Goal: Information Seeking & Learning: Learn about a topic

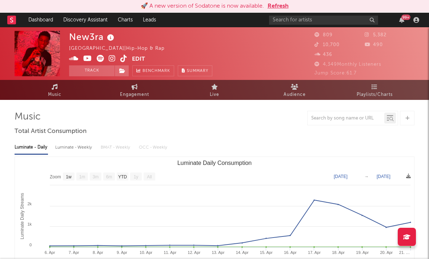
select select "1w"
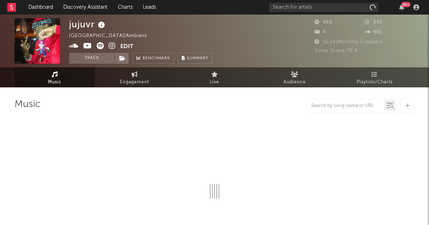
select select "1w"
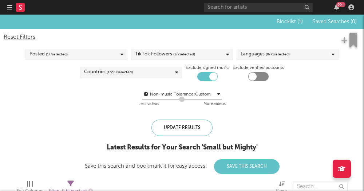
click at [12, 7] on icon "button" at bounding box center [9, 7] width 5 height 6
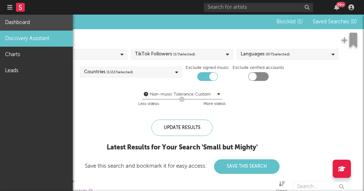
click at [32, 25] on link "Dashboard" at bounding box center [36, 23] width 73 height 16
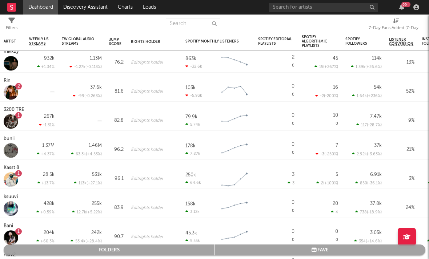
click at [363, 23] on icon at bounding box center [396, 20] width 6 height 5
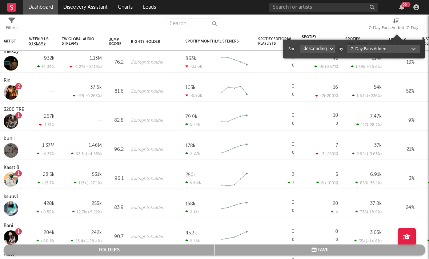
select select "1"
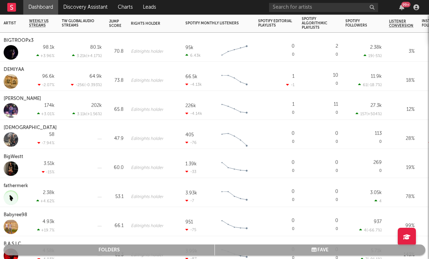
click at [15, 158] on div "BigWestt" at bounding box center [14, 157] width 21 height 9
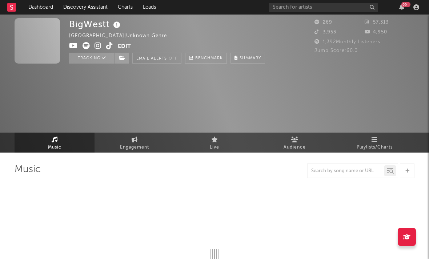
select select "6m"
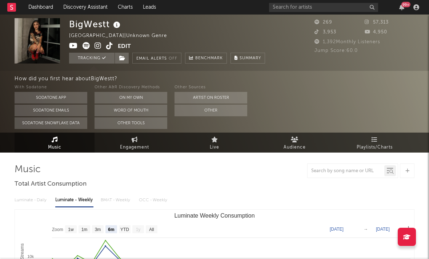
click at [92, 47] on span at bounding box center [93, 46] width 49 height 9
click at [98, 47] on icon at bounding box center [98, 45] width 7 height 7
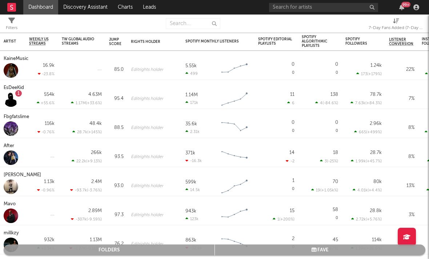
click at [363, 23] on icon at bounding box center [396, 20] width 6 height 5
select select "-1"
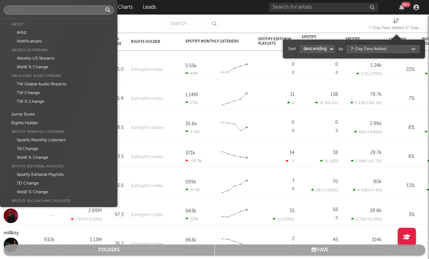
click at [361, 50] on body "Dashboard Discovery Assistant Charts Leads 99 + Notifications Settings Mark all…" at bounding box center [214, 129] width 429 height 259
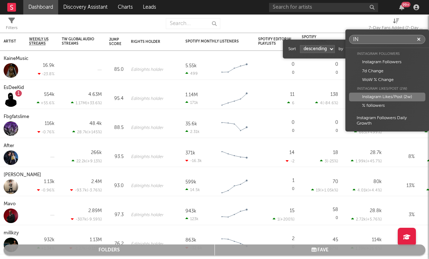
type input "IN"
click at [363, 96] on div "Instagram Likes/Post (2w)" at bounding box center [387, 97] width 76 height 9
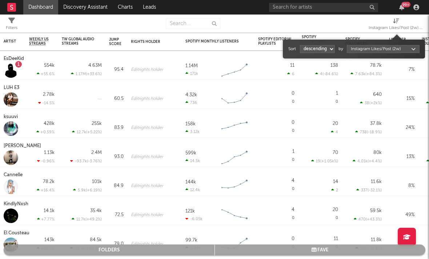
click at [320, 54] on div "Sort ascending descending by Instagram Likes/Post (2w)" at bounding box center [354, 49] width 131 height 12
select select "1"
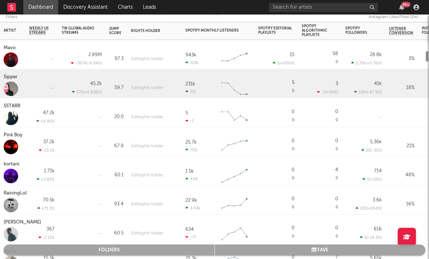
click at [131, 98] on div "Edit rights holder" at bounding box center [154, 83] width 55 height 29
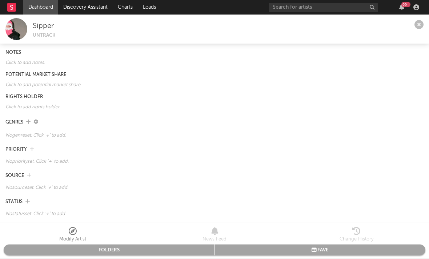
click at [363, 25] on icon at bounding box center [419, 24] width 9 height 9
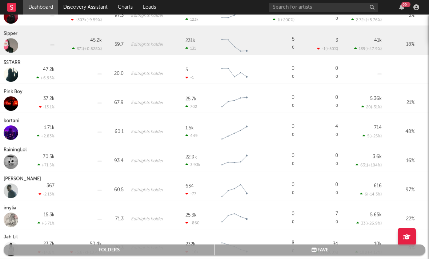
click at [9, 95] on div "Pink Boy" at bounding box center [14, 92] width 21 height 9
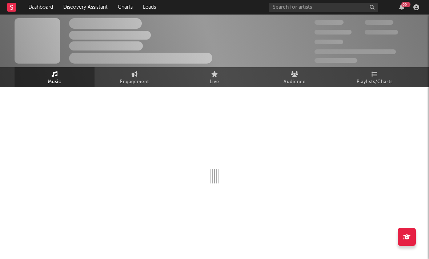
select select "6m"
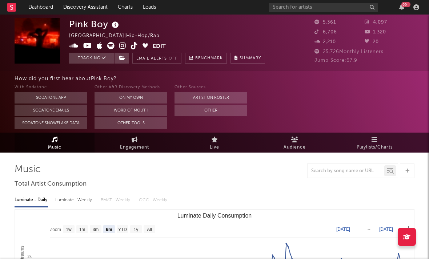
click at [122, 45] on icon at bounding box center [122, 45] width 7 height 7
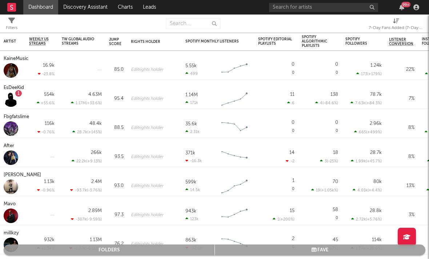
click at [363, 30] on div "7-Day Fans Added (7-Day Fans Added)" at bounding box center [396, 28] width 55 height 9
select select "-1"
click at [363, 31] on div "7-Day Fans Added (7-Day Fans Added)" at bounding box center [396, 28] width 55 height 9
select select "-1"
click at [363, 32] on div "7-Day Fans Added (7-Day Fans Added)" at bounding box center [396, 28] width 55 height 9
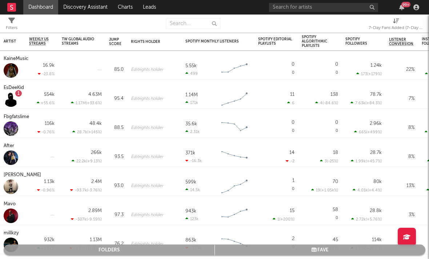
click at [363, 24] on div "7-Day Fans Added (7-Day Fans Added)" at bounding box center [396, 28] width 55 height 9
select select "-1"
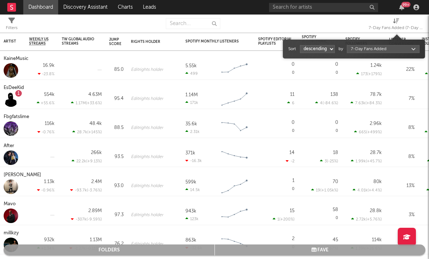
click at [363, 25] on div "7-Day Fans Added (7-Day Fans Added)" at bounding box center [396, 28] width 55 height 9
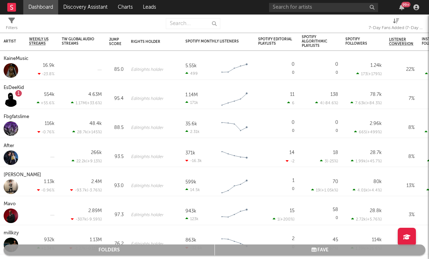
click at [363, 28] on div "7-Day Fans Added (7-Day Fans Added)" at bounding box center [396, 28] width 55 height 9
select select "-1"
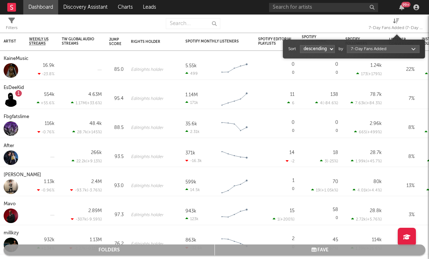
click at [363, 28] on div "7-Day Fans Added (7-Day Fans Added)" at bounding box center [396, 28] width 55 height 9
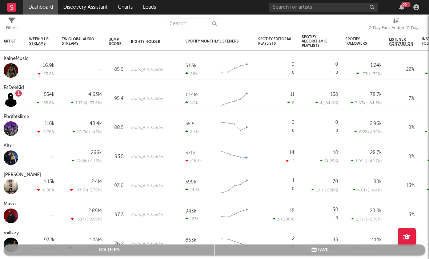
drag, startPoint x: 394, startPoint y: 28, endPoint x: 392, endPoint y: 33, distance: 4.6
click at [363, 32] on div "7-Day Fans Added (7-Day Fans Added)" at bounding box center [396, 25] width 55 height 21
click at [363, 33] on div "7-Day Fans Added (7-Day Fans Added)" at bounding box center [396, 25] width 55 height 21
click at [363, 23] on span "7-Day Fans Added (7-Day Fans Added)" at bounding box center [396, 25] width 55 height 15
select select "-1"
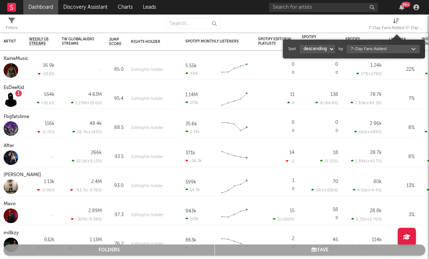
click at [363, 46] on body "Dashboard Discovery Assistant Charts Leads 99 + Notifications Settings Mark all…" at bounding box center [214, 129] width 429 height 259
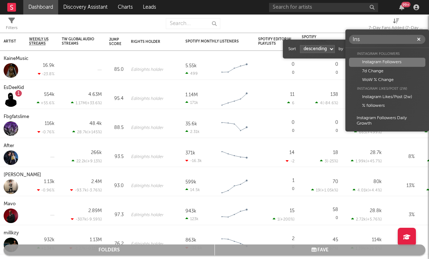
type input "Ins"
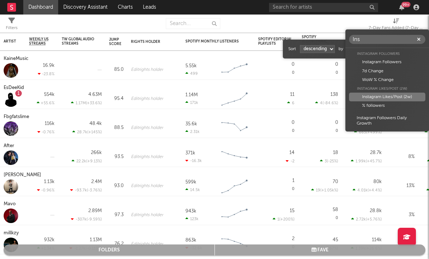
drag, startPoint x: 388, startPoint y: 46, endPoint x: 377, endPoint y: 96, distance: 51.5
click at [363, 96] on div "Instagram Likes/Post (2w)" at bounding box center [387, 97] width 76 height 9
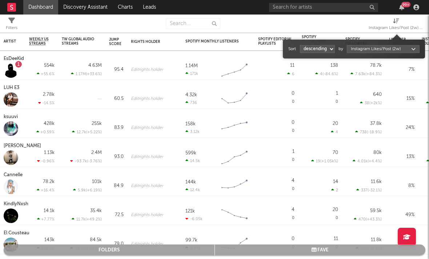
select select "1"
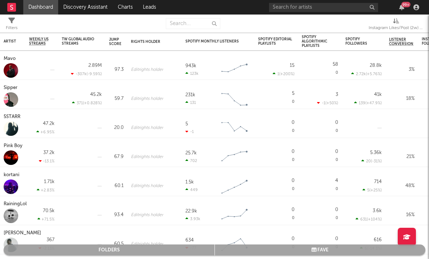
click at [363, 25] on div "Instagram Likes/Post (2w) (Instagram Likes/Post (2w))" at bounding box center [396, 28] width 55 height 9
drag, startPoint x: 377, startPoint y: 96, endPoint x: 390, endPoint y: 28, distance: 68.9
click at [363, 28] on div "Instagram Likes/Post (2w) (Instagram Likes/Post (2w))" at bounding box center [396, 28] width 55 height 9
click at [363, 25] on div "Instagram Likes/Post (2w) (Instagram Likes/Post (2w))" at bounding box center [396, 28] width 55 height 9
drag, startPoint x: 390, startPoint y: 28, endPoint x: 386, endPoint y: 26, distance: 5.2
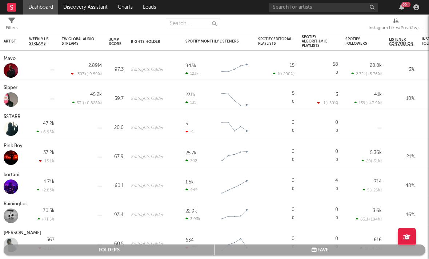
click at [363, 26] on div "Instagram Likes/Post (2w) (Instagram Likes/Post (2w))" at bounding box center [396, 28] width 55 height 9
drag, startPoint x: 386, startPoint y: 26, endPoint x: 387, endPoint y: 32, distance: 5.9
click at [363, 32] on div "Instagram Likes/Post (2w) (Instagram Likes/Post (2w))" at bounding box center [396, 28] width 55 height 9
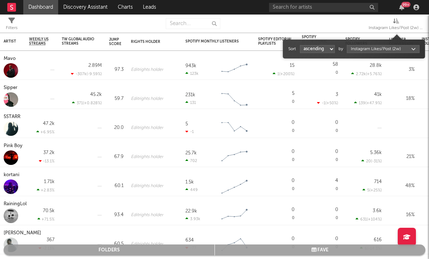
drag, startPoint x: 387, startPoint y: 32, endPoint x: 390, endPoint y: 25, distance: 7.3
click at [363, 25] on div "Instagram Likes/Post (2w) (Instagram Likes/Post (2w))" at bounding box center [396, 28] width 55 height 9
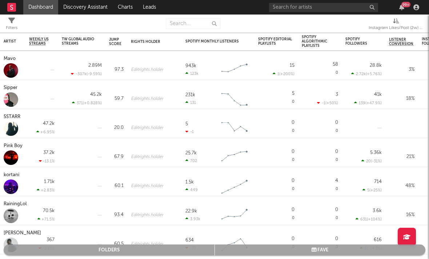
click at [363, 25] on div "Instagram Likes/Post (2w) (Instagram Likes/Post (2w))" at bounding box center [396, 28] width 55 height 9
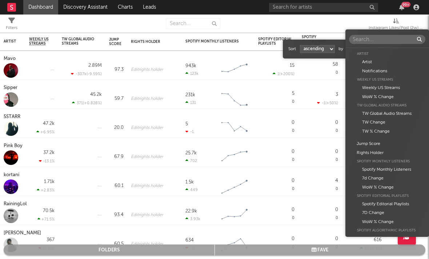
click at [363, 52] on body "Dashboard Discovery Assistant Charts Leads 99 + Notifications Settings Mark all…" at bounding box center [214, 129] width 429 height 259
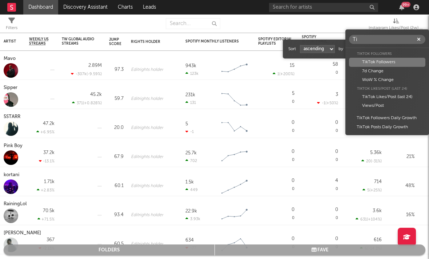
type input "T"
type input "In"
click at [359, 63] on div "Instagram Followers" at bounding box center [387, 62] width 76 height 9
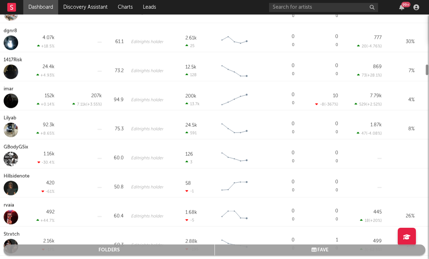
drag, startPoint x: 359, startPoint y: 63, endPoint x: 124, endPoint y: 142, distance: 248.5
click at [124, 142] on div "60.0" at bounding box center [117, 154] width 22 height 29
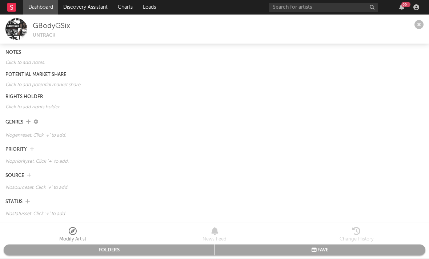
drag, startPoint x: 124, startPoint y: 142, endPoint x: 423, endPoint y: 26, distance: 321.2
click at [363, 26] on icon at bounding box center [419, 24] width 9 height 9
click at [363, 26] on div "GBodyGSix Untrack" at bounding box center [228, 28] width 391 height 17
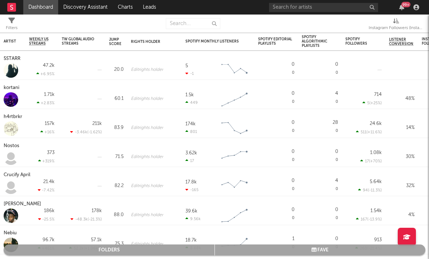
click at [363, 27] on div "Instagram Followers (Instagram Followers)" at bounding box center [396, 28] width 55 height 9
click at [363, 29] on div "Instagram Followers (Instagram Followers)" at bounding box center [396, 28] width 55 height 9
click at [363, 27] on div "Instagram Followers (Instagram Followers)" at bounding box center [396, 28] width 55 height 9
drag, startPoint x: 423, startPoint y: 26, endPoint x: 388, endPoint y: 29, distance: 35.1
click at [363, 29] on div "Instagram Followers (Instagram Followers)" at bounding box center [396, 28] width 55 height 9
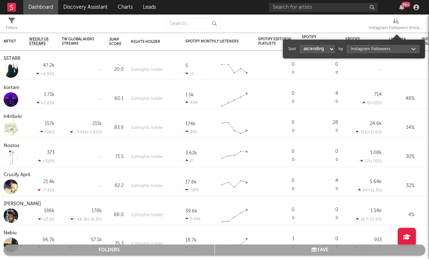
click at [363, 29] on div "Instagram Followers (Instagram Followers)" at bounding box center [396, 28] width 55 height 9
click at [363, 51] on body "Dashboard Discovery Assistant Charts Leads 99 + Notifications Settings Mark all…" at bounding box center [214, 129] width 429 height 259
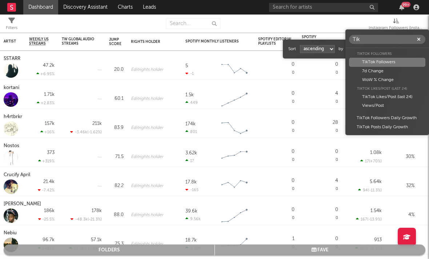
type input "Tik"
click at [363, 98] on div "TikTok Likes/Post (last 24)" at bounding box center [387, 97] width 76 height 9
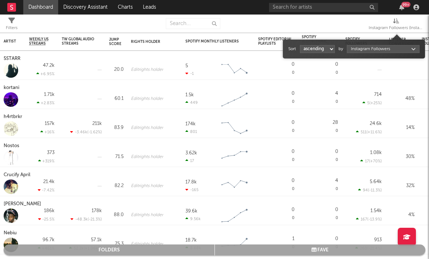
click at [363, 98] on div "TikTok Likes/Post (last 24)" at bounding box center [387, 97] width 76 height 9
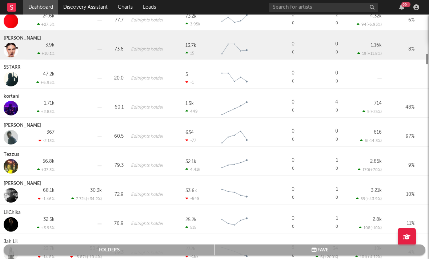
click at [24, 41] on div "Summer Davis" at bounding box center [23, 38] width 39 height 9
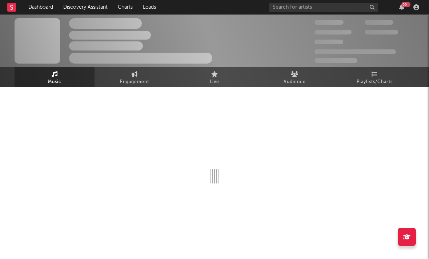
select select "1w"
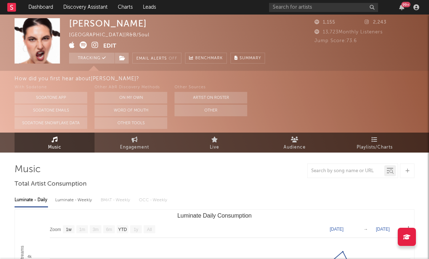
drag, startPoint x: 380, startPoint y: 98, endPoint x: 93, endPoint y: 47, distance: 291.6
click at [93, 47] on icon at bounding box center [95, 44] width 7 height 7
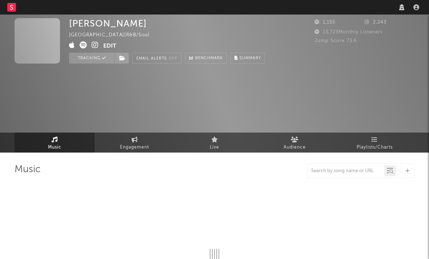
select select "1w"
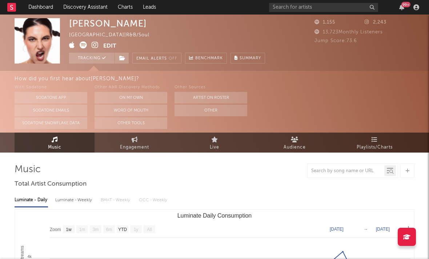
click at [71, 46] on icon at bounding box center [72, 44] width 6 height 7
click at [86, 46] on icon at bounding box center [83, 44] width 7 height 7
click at [94, 46] on icon at bounding box center [95, 44] width 7 height 7
click at [86, 43] on icon at bounding box center [83, 44] width 7 height 7
click at [94, 47] on icon at bounding box center [95, 44] width 7 height 7
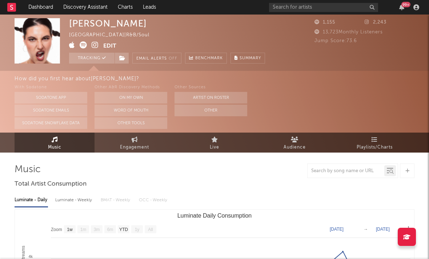
click at [95, 47] on icon at bounding box center [95, 44] width 7 height 7
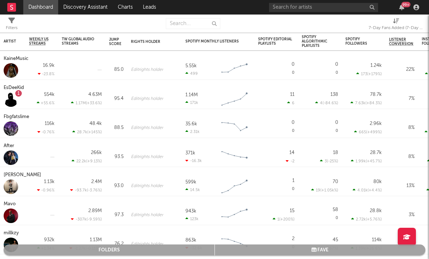
click at [407, 29] on div "7-Day Fans Added (7-Day Fans Added)" at bounding box center [396, 28] width 55 height 9
select select "-1"
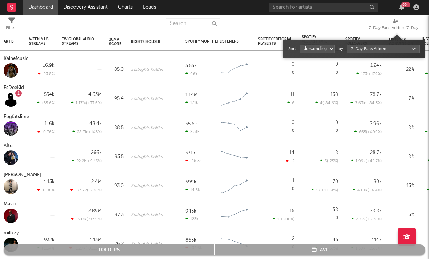
click at [372, 54] on div "Sort ascending descending by 7-Day Fans Added" at bounding box center [354, 49] width 131 height 12
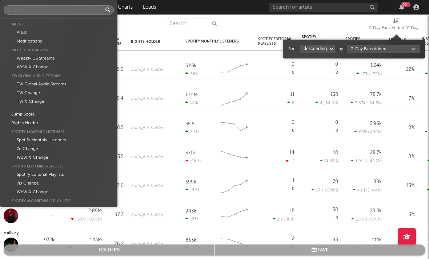
click at [369, 46] on body "Dashboard Discovery Assistant Charts Leads 99 + Notifications Settings Mark all…" at bounding box center [214, 129] width 429 height 259
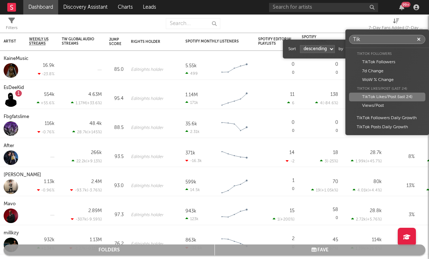
type input "Tik"
click at [370, 98] on div "TikTok Likes/Post (last 24)" at bounding box center [387, 97] width 76 height 9
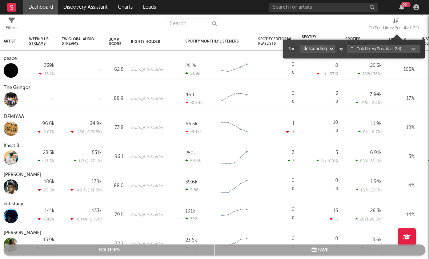
click at [332, 53] on div "Sort ascending descending by TikTok Likes/Post (last 24)" at bounding box center [354, 49] width 131 height 12
select select "1"
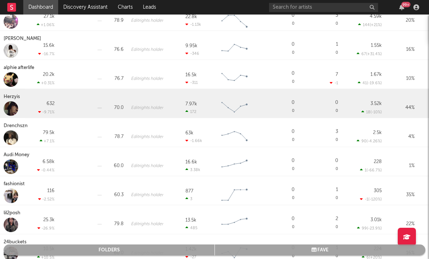
click at [12, 99] on div "Herzyis" at bounding box center [13, 97] width 18 height 9
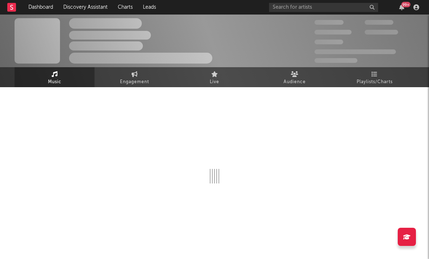
select select "6m"
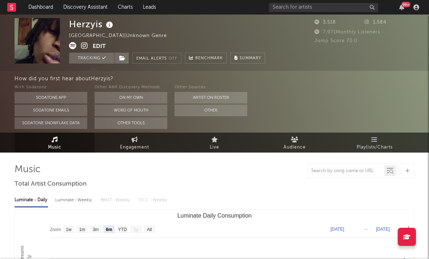
click at [86, 48] on icon at bounding box center [84, 45] width 7 height 7
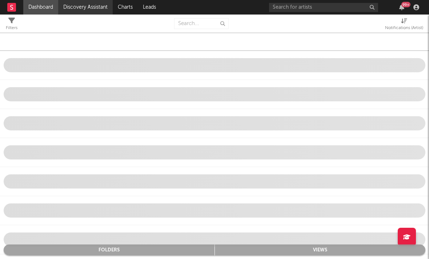
click at [76, 6] on link "Discovery Assistant" at bounding box center [85, 7] width 55 height 15
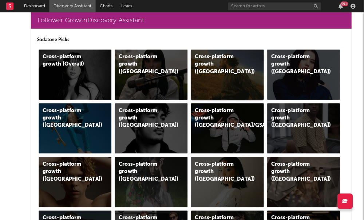
scroll to position [34, 0]
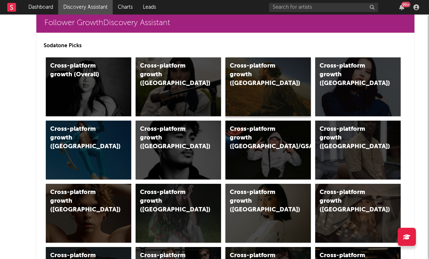
click at [257, 72] on div "Cross-platform growth (US)" at bounding box center [260, 75] width 61 height 26
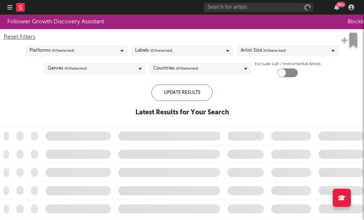
checkbox input "true"
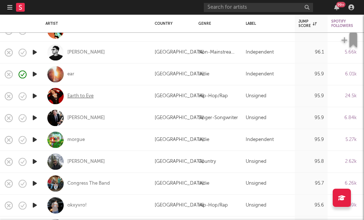
click at [78, 98] on div "Earth to Eve" at bounding box center [80, 96] width 26 height 7
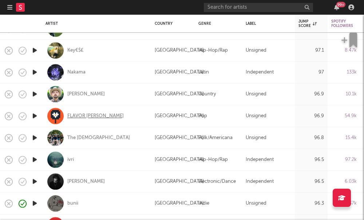
click at [91, 113] on div "FLAVOR FOLEY" at bounding box center [95, 116] width 56 height 7
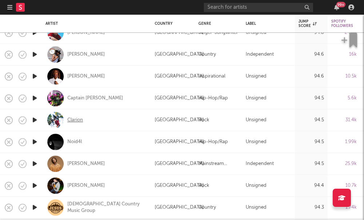
click at [70, 121] on div "Clarion" at bounding box center [75, 120] width 16 height 7
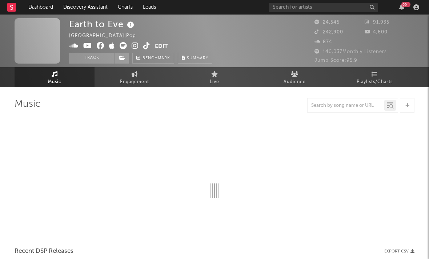
select select "6m"
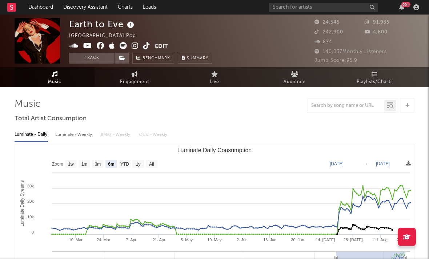
click at [133, 48] on icon at bounding box center [135, 45] width 7 height 7
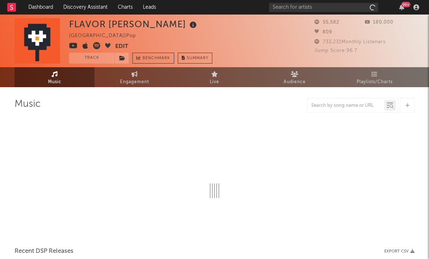
select select "6m"
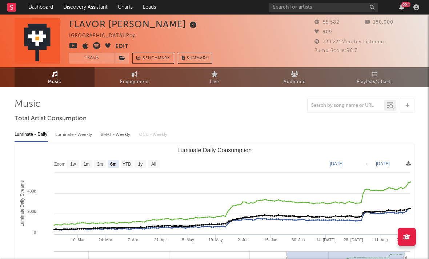
click at [76, 45] on icon at bounding box center [73, 45] width 9 height 7
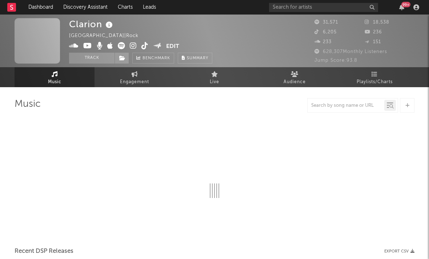
select select "1w"
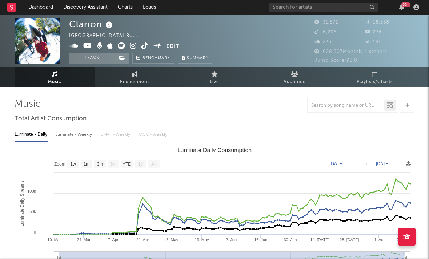
click at [135, 46] on icon at bounding box center [133, 45] width 7 height 7
